Goal: Transaction & Acquisition: Download file/media

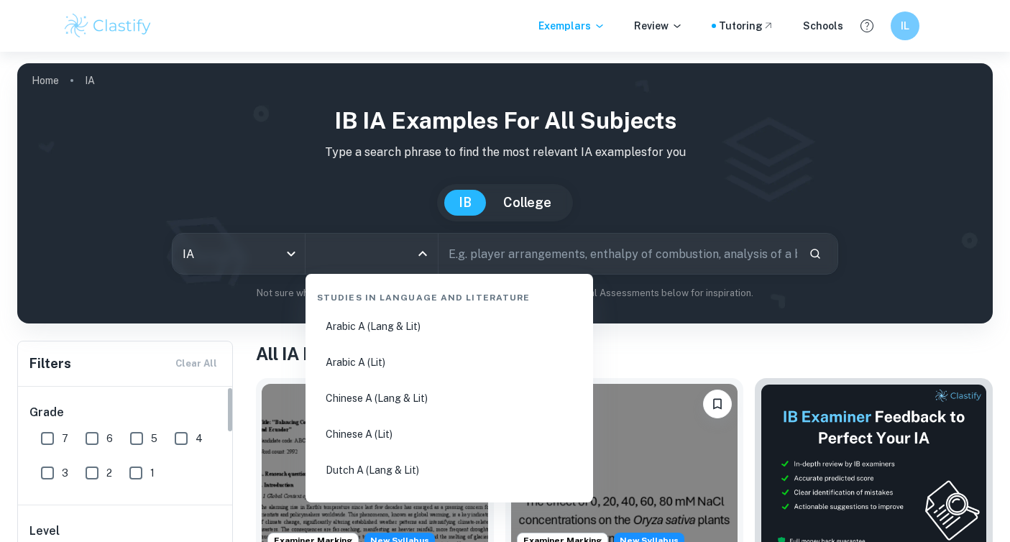
click at [372, 252] on input "All Subjects" at bounding box center [361, 253] width 98 height 27
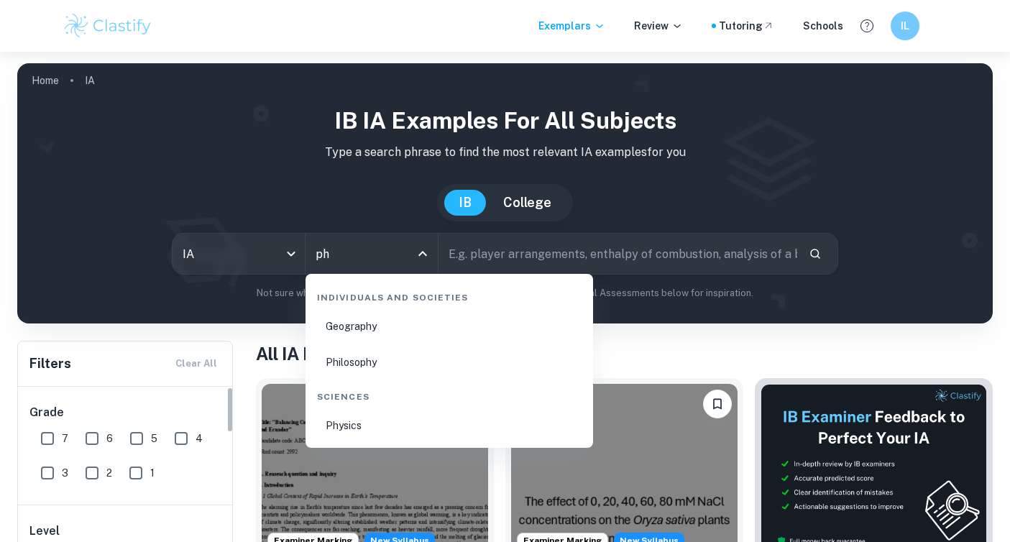
type input "phy"
click at [416, 413] on li "Physics" at bounding box center [449, 425] width 276 height 33
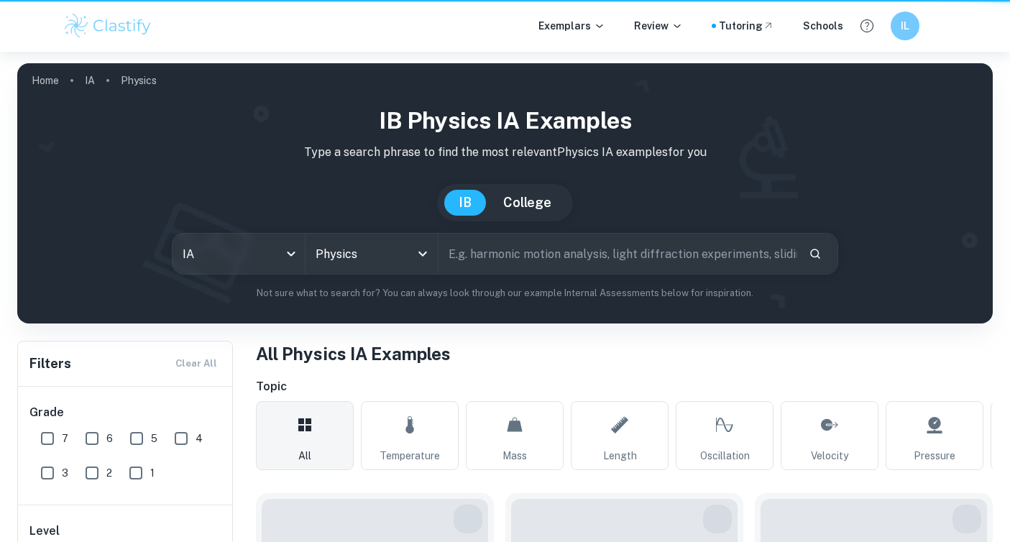
click at [50, 387] on div "Grade 7 6 5 4 3 2 1" at bounding box center [126, 446] width 216 height 118
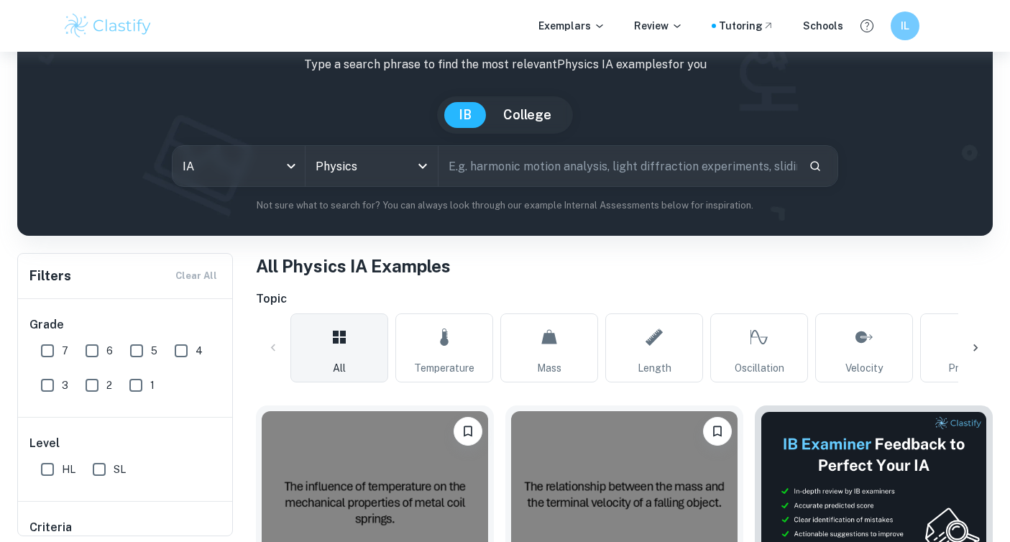
click at [50, 346] on input "7" at bounding box center [47, 350] width 29 height 29
checkbox input "true"
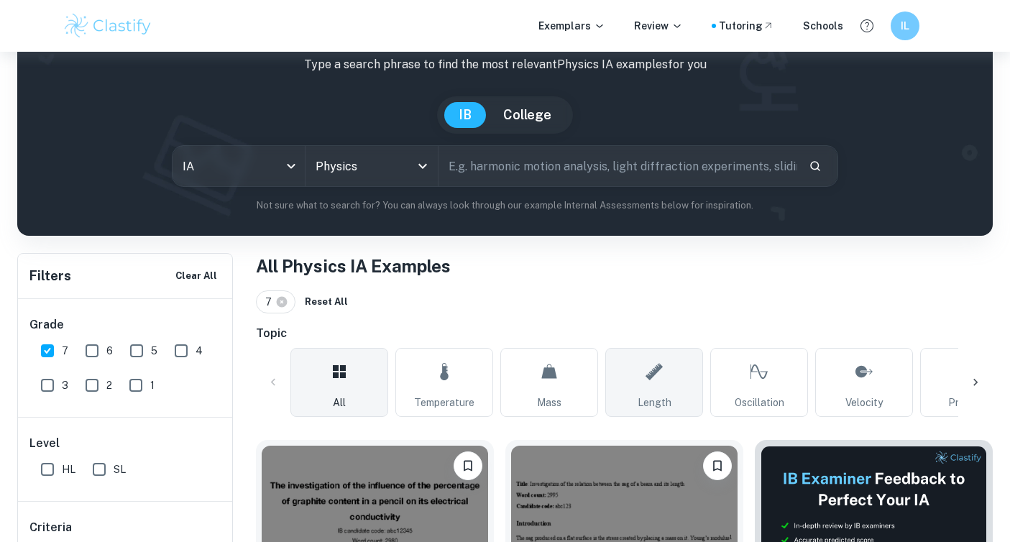
scroll to position [275, 0]
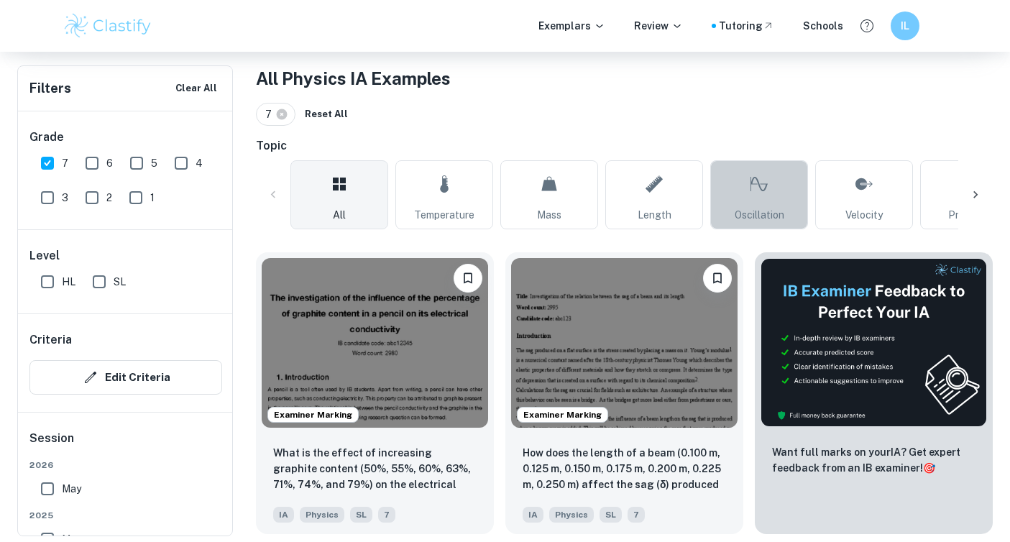
click at [766, 189] on icon at bounding box center [759, 184] width 17 height 35
type input "Oscillation"
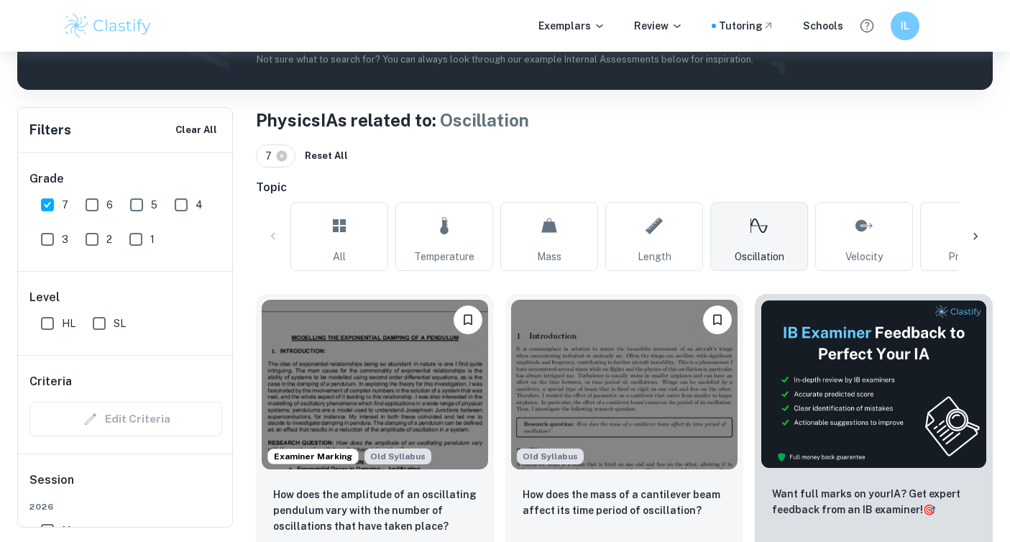
scroll to position [233, 0]
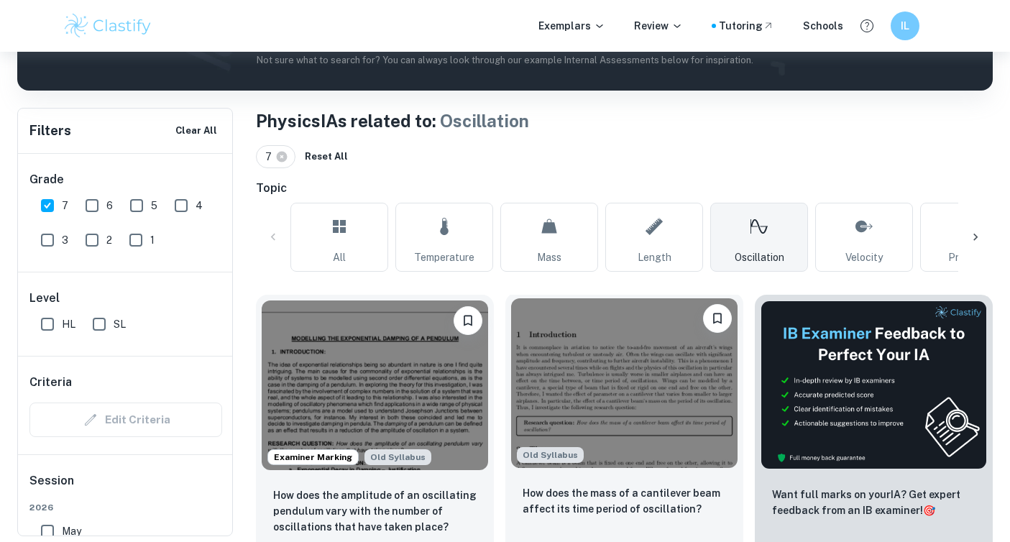
click at [581, 381] on img at bounding box center [624, 383] width 226 height 170
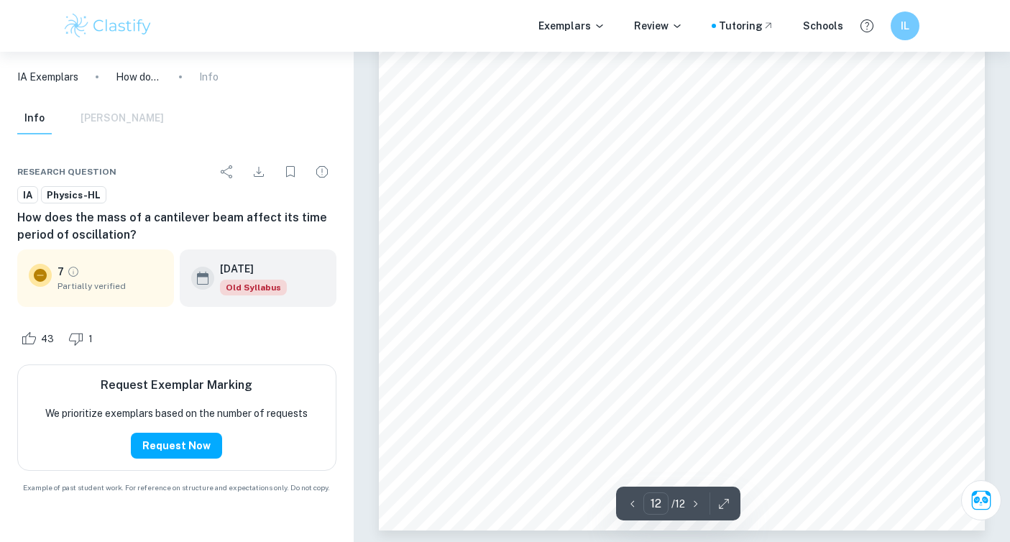
scroll to position [9119, 0]
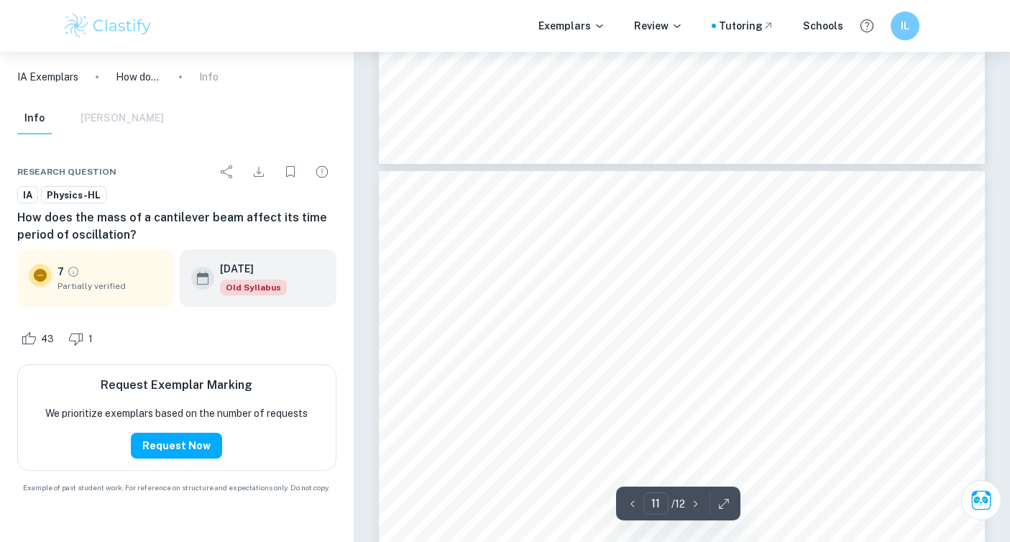
type input "10"
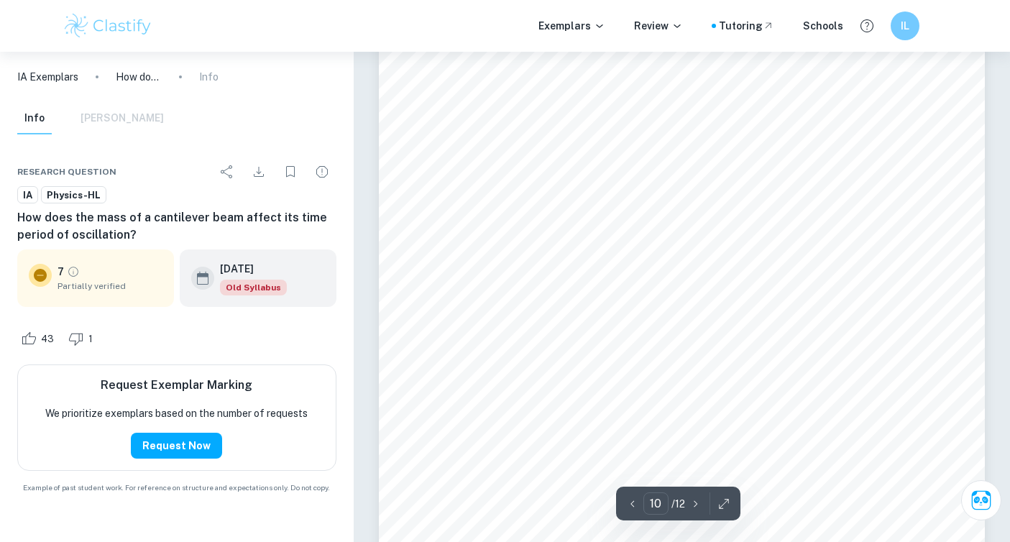
scroll to position [7333, 0]
click at [262, 170] on icon "Download" at bounding box center [258, 171] width 17 height 17
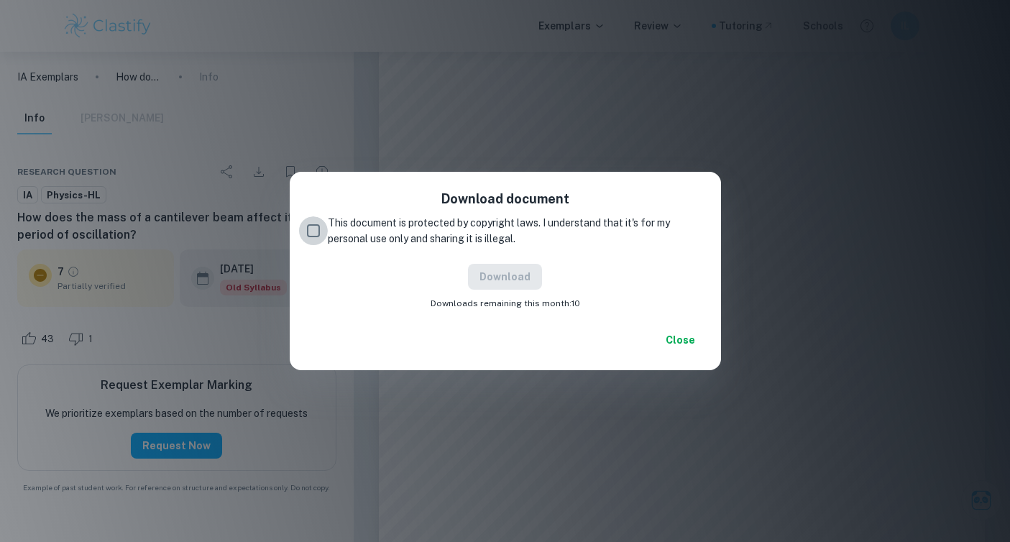
click at [308, 234] on input "This document is protected by copyright laws. I understand that it's for my per…" at bounding box center [313, 230] width 29 height 29
checkbox input "true"
click at [521, 278] on button "Download" at bounding box center [505, 277] width 74 height 26
